Goal: Task Accomplishment & Management: Manage account settings

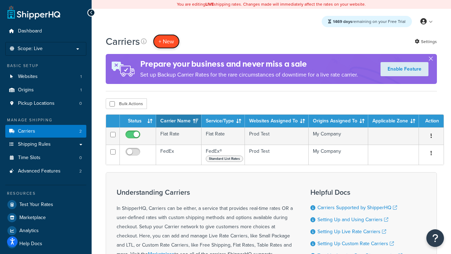
click at [166, 41] on button "+ New" at bounding box center [166, 41] width 27 height 14
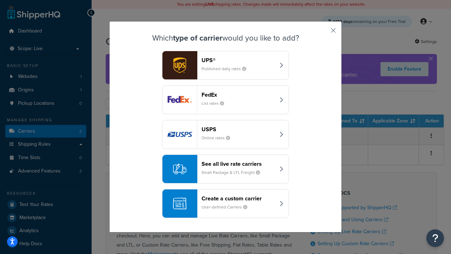
click at [226, 100] on div "FedEx List rates" at bounding box center [239, 99] width 74 height 17
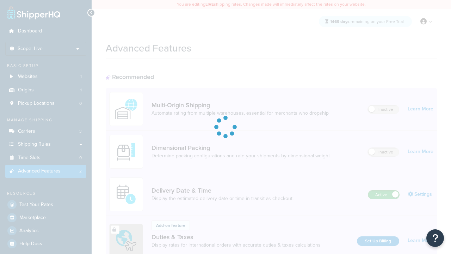
click at [384, 190] on label "Active" at bounding box center [383, 194] width 31 height 8
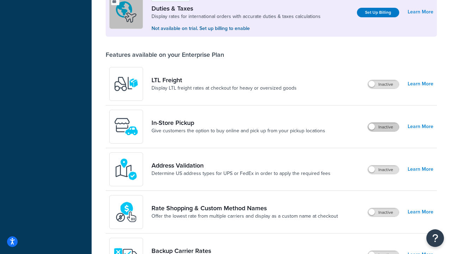
scroll to position [215, 0]
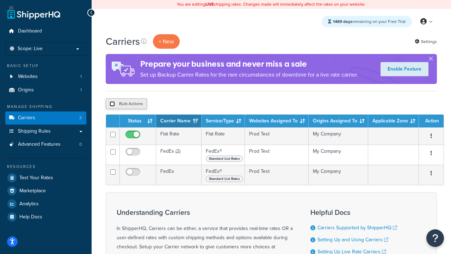
click at [112, 104] on input "checkbox" at bounding box center [112, 103] width 5 height 5
checkbox input "true"
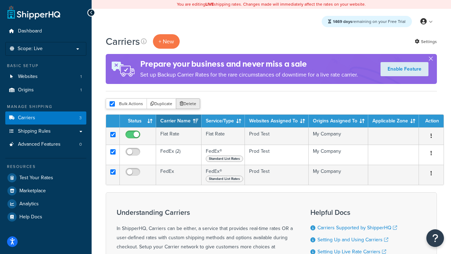
click at [190, 104] on button "Delete" at bounding box center [188, 103] width 24 height 11
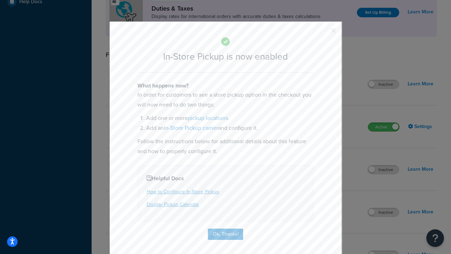
click at [323, 33] on button "button" at bounding box center [323, 33] width 2 height 2
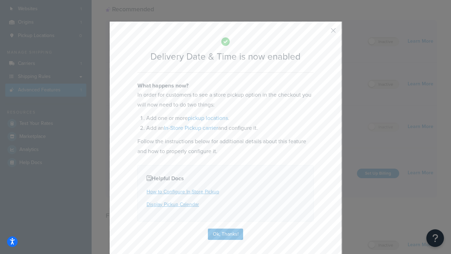
click at [323, 33] on button "button" at bounding box center [323, 33] width 2 height 2
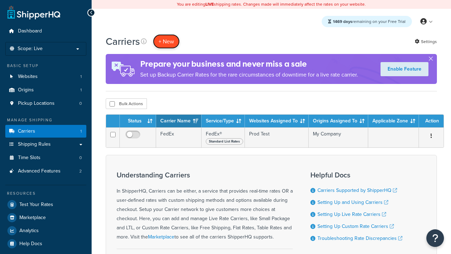
click at [166, 41] on button "+ New" at bounding box center [166, 41] width 27 height 14
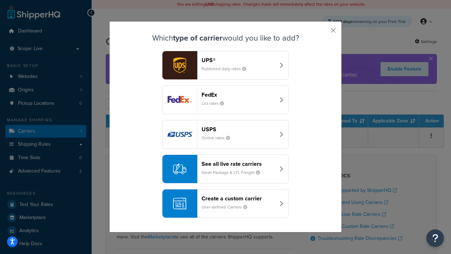
click at [226, 203] on div "Create a custom carrier User-defined Carriers" at bounding box center [239, 203] width 74 height 17
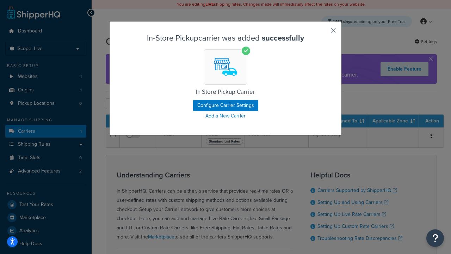
click at [323, 33] on button "button" at bounding box center [323, 33] width 2 height 2
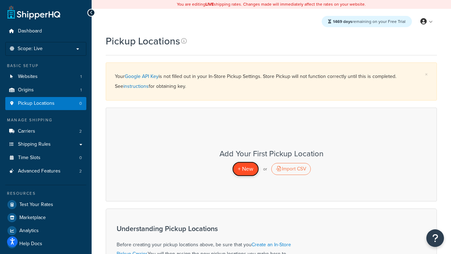
click at [245, 168] on span "+ New" at bounding box center [246, 169] width 16 height 8
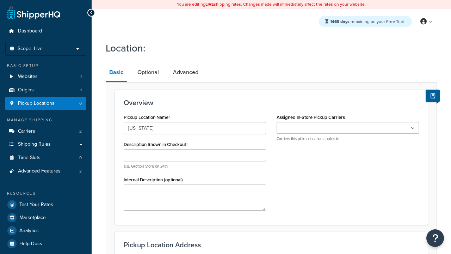
type input "[US_STATE]"
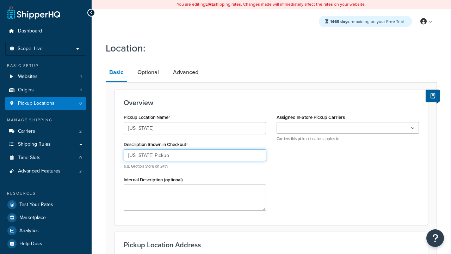
type input "[US_STATE] Pickup"
click at [348, 128] on ul at bounding box center [348, 128] width 142 height 12
type input "3385 Michelson Drive"
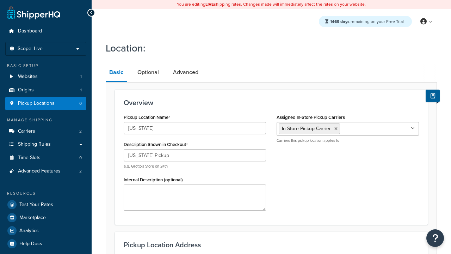
type input "Suite B"
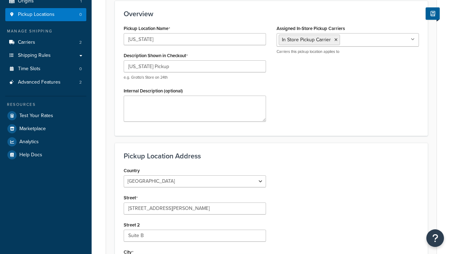
type input "Irvine"
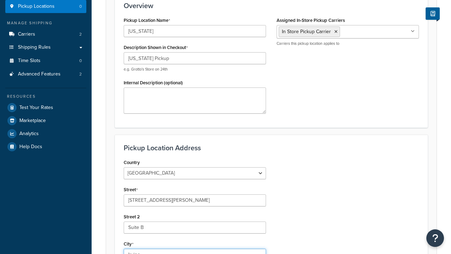
select select "5"
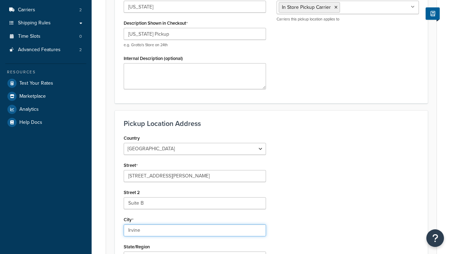
type input "Irvine"
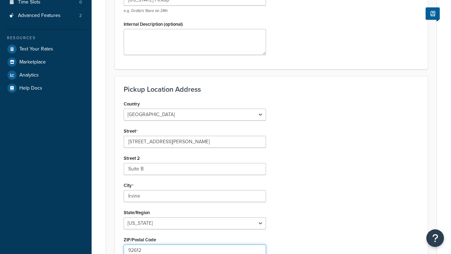
scroll to position [0, 0]
type input "92612"
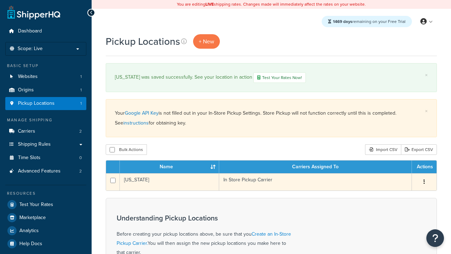
click at [170, 182] on td "[US_STATE]" at bounding box center [169, 181] width 99 height 17
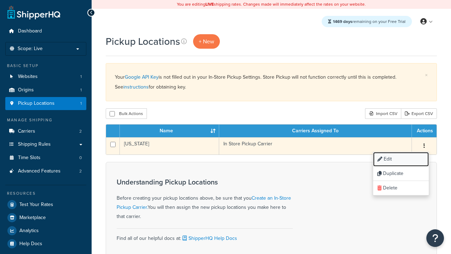
click at [401, 159] on link "Edit" at bounding box center [401, 159] width 56 height 14
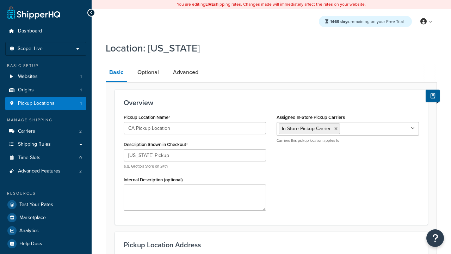
select select "5"
type input "CA Pickup Location"
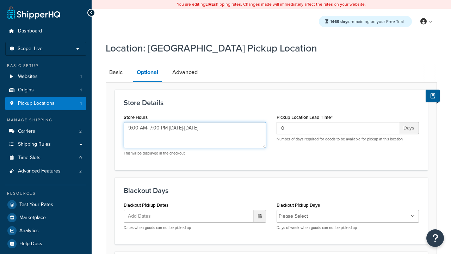
type textarea "9:00 AM- 7:00 PM Monday-Sunday"
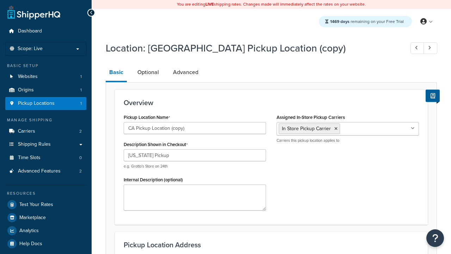
select select "5"
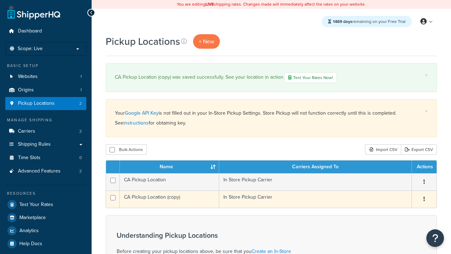
click at [424, 200] on icon "button" at bounding box center [424, 198] width 1 height 5
click at [0, 0] on link "Delete" at bounding box center [0, 0] width 0 height 0
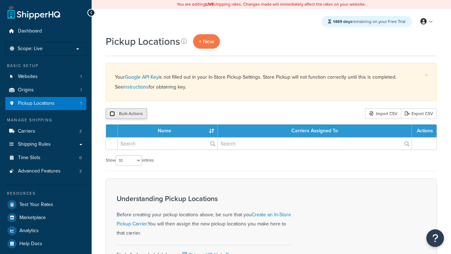
click at [112, 114] on input "checkbox" at bounding box center [112, 113] width 5 height 5
checkbox input "true"
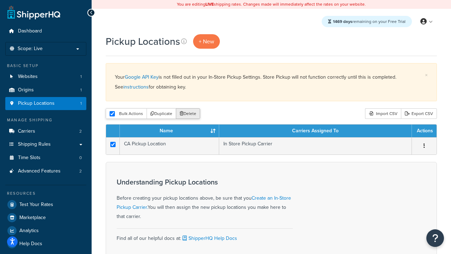
click at [190, 114] on button "Delete" at bounding box center [188, 113] width 24 height 11
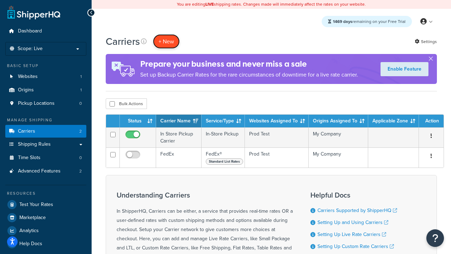
click at [166, 41] on button "+ New" at bounding box center [166, 41] width 27 height 14
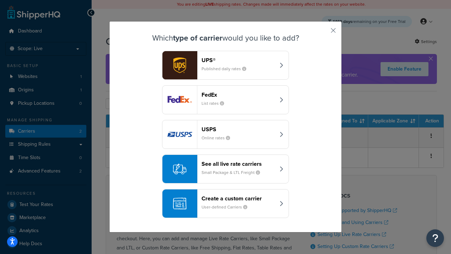
click at [226, 203] on div "Create a custom carrier User-defined Carriers" at bounding box center [239, 203] width 74 height 17
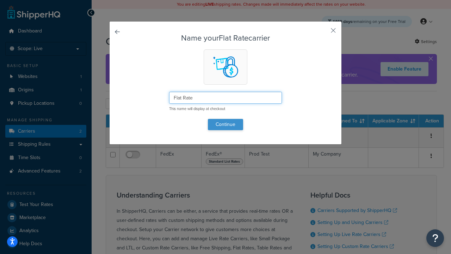
type input "Flat Rate"
click at [226, 124] on button "Continue" at bounding box center [225, 124] width 35 height 11
click at [323, 33] on button "button" at bounding box center [323, 33] width 2 height 2
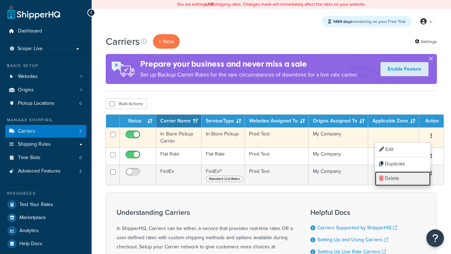
click at [403, 178] on link "Delete" at bounding box center [403, 178] width 56 height 14
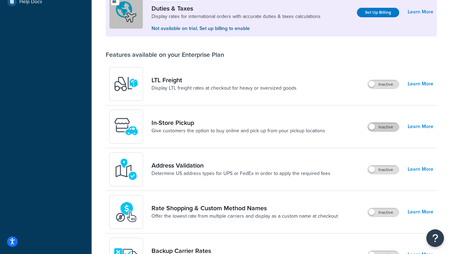
scroll to position [215, 0]
